Goal: Task Accomplishment & Management: Use online tool/utility

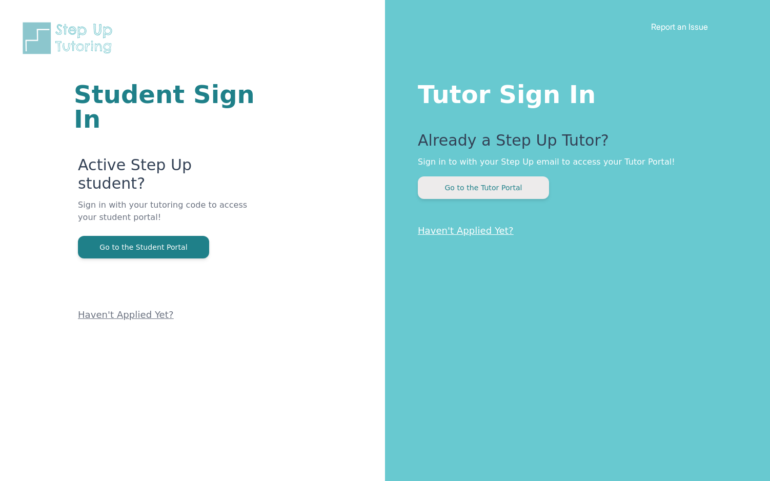
click at [493, 190] on button "Go to the Tutor Portal" at bounding box center [483, 187] width 131 height 23
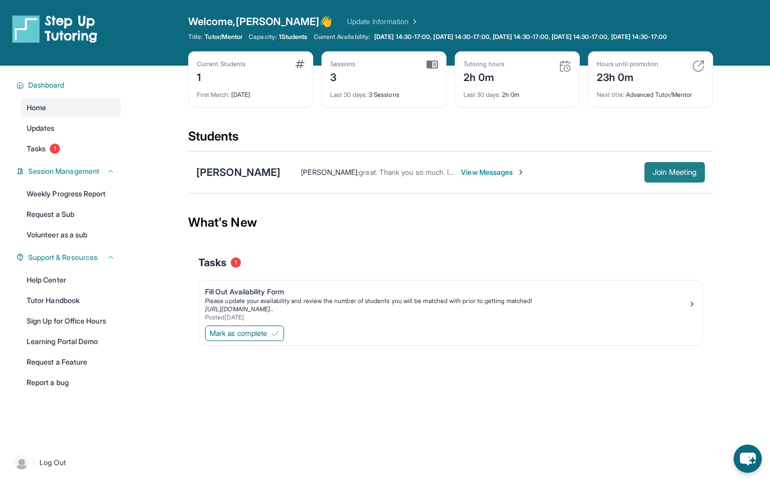
click at [669, 175] on span "Join Meeting" at bounding box center [674, 172] width 44 height 6
